Goal: Navigation & Orientation: Find specific page/section

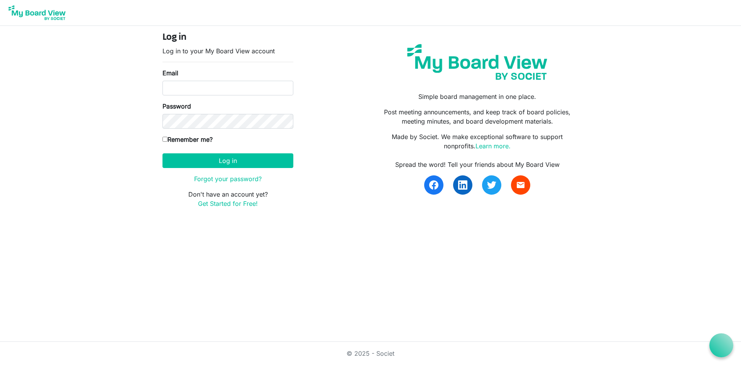
click at [175, 77] on label "Email" at bounding box center [171, 72] width 16 height 9
click at [175, 81] on input "Email" at bounding box center [228, 88] width 131 height 15
click at [175, 86] on input "Email" at bounding box center [228, 88] width 131 height 15
type input "[EMAIL_ADDRESS][DOMAIN_NAME]"
click at [192, 141] on label "Remember me?" at bounding box center [188, 139] width 50 height 9
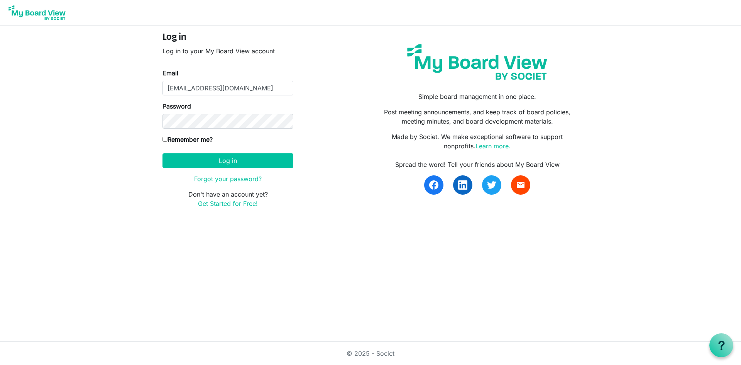
click at [168, 141] on input "Remember me?" at bounding box center [165, 139] width 5 height 5
checkbox input "true"
click at [196, 162] on button "Log in" at bounding box center [228, 160] width 131 height 15
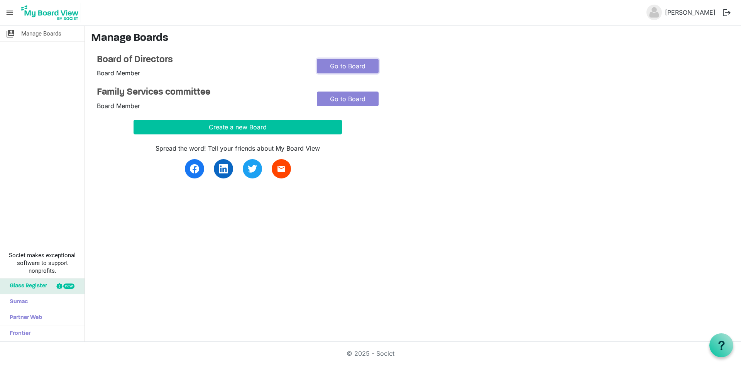
click at [342, 65] on link "Go to Board" at bounding box center [348, 66] width 62 height 15
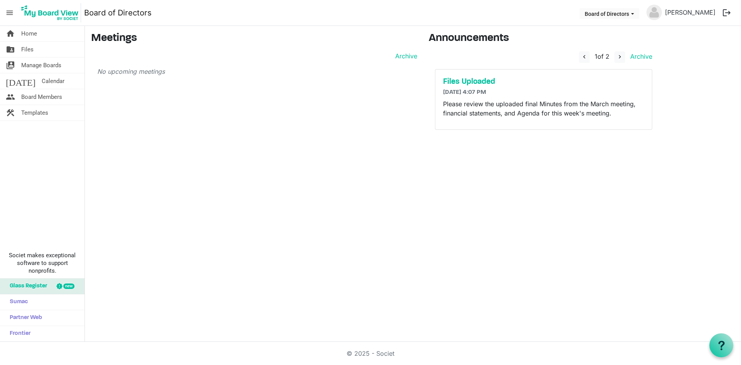
click at [42, 85] on span "Calendar" at bounding box center [53, 80] width 23 height 15
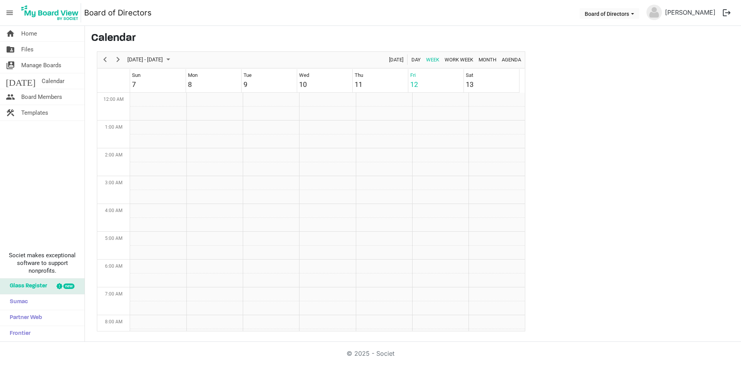
scroll to position [250, 0]
click at [52, 98] on span "Board Members" at bounding box center [41, 96] width 41 height 15
